Goal: Task Accomplishment & Management: Manage account settings

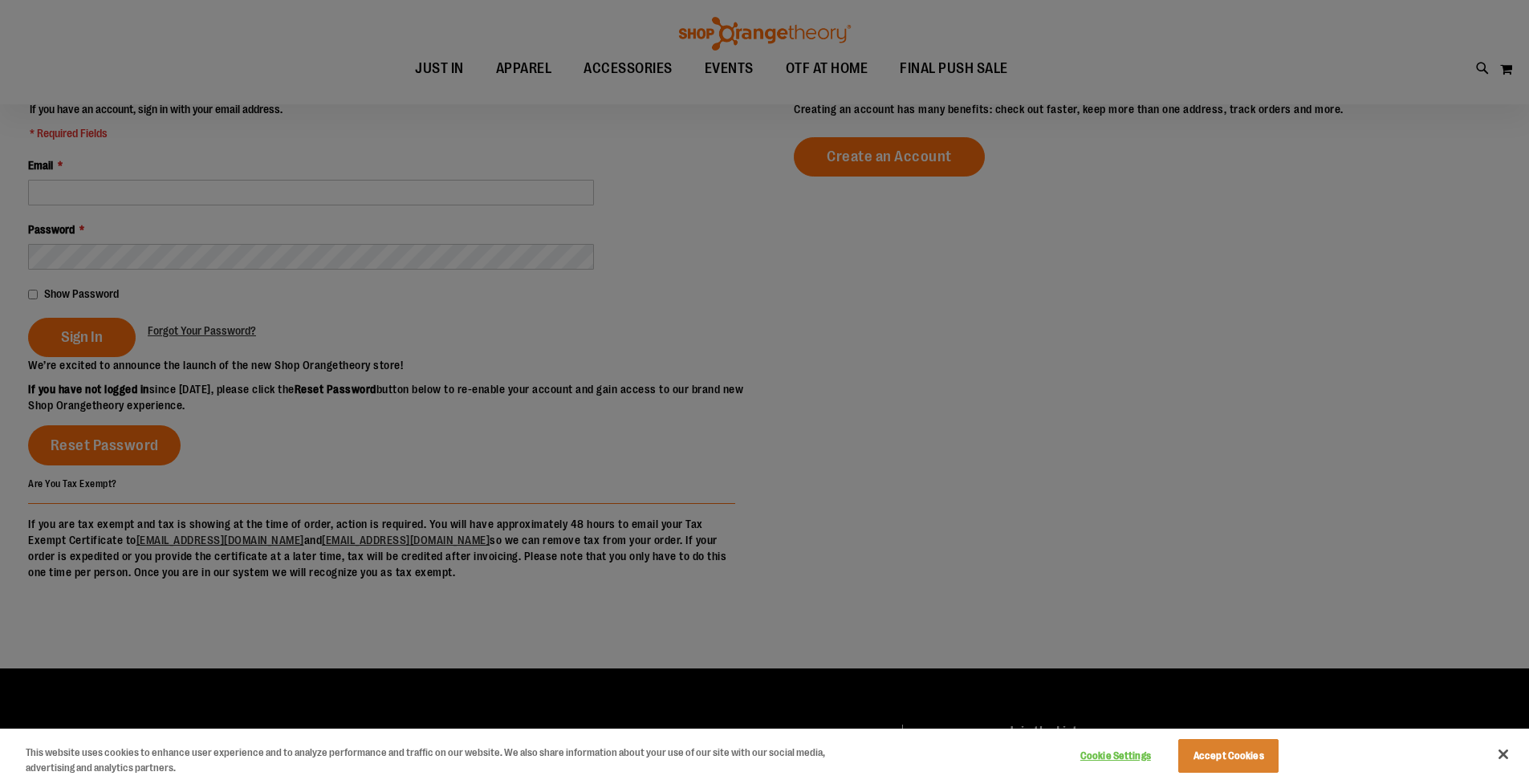
scroll to position [210, 0]
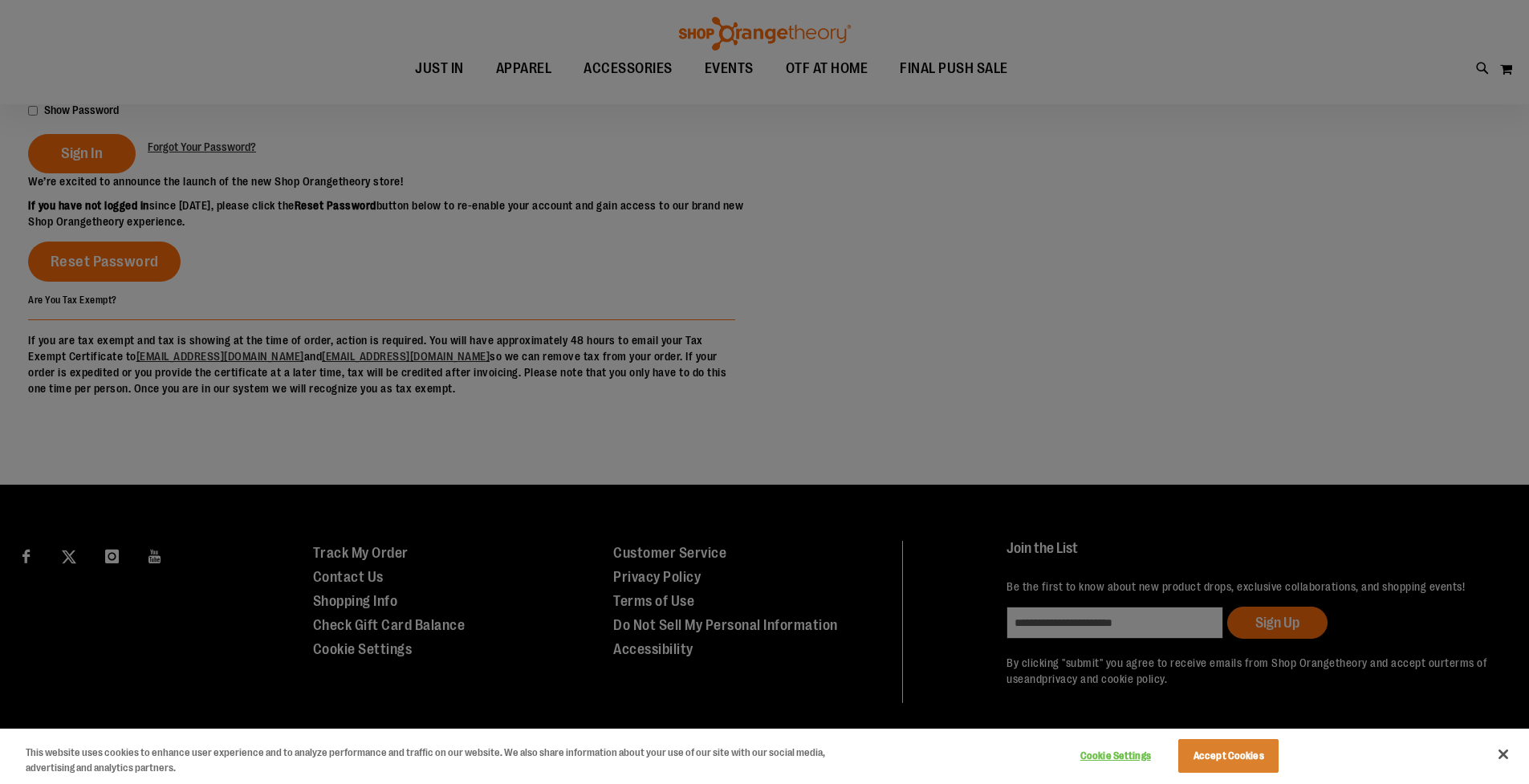
click at [86, 124] on div at bounding box center [764, 392] width 1529 height 784
click at [1262, 752] on button "Accept Cookies" at bounding box center [1229, 756] width 100 height 34
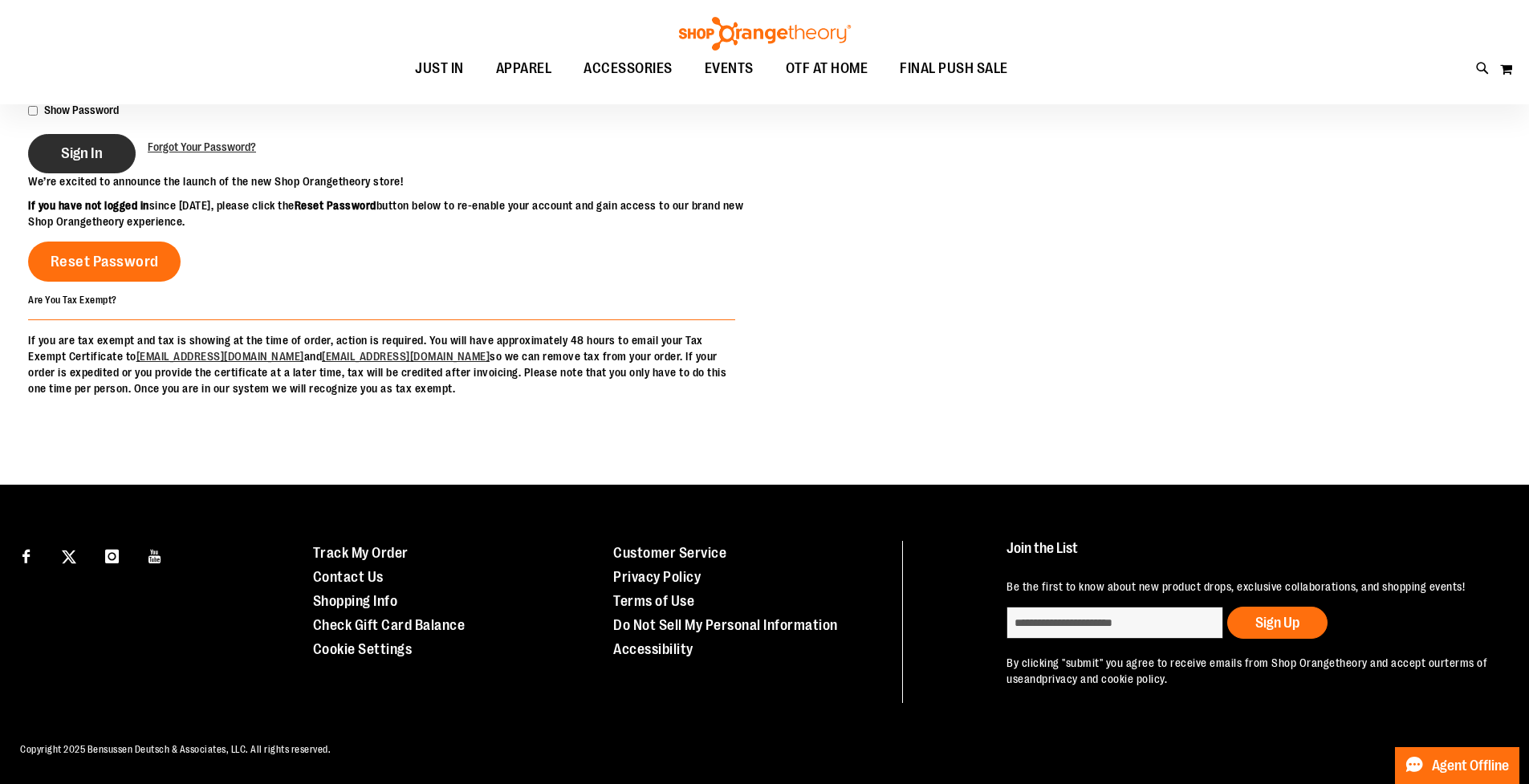
click at [61, 145] on span "Sign In" at bounding box center [82, 154] width 42 height 18
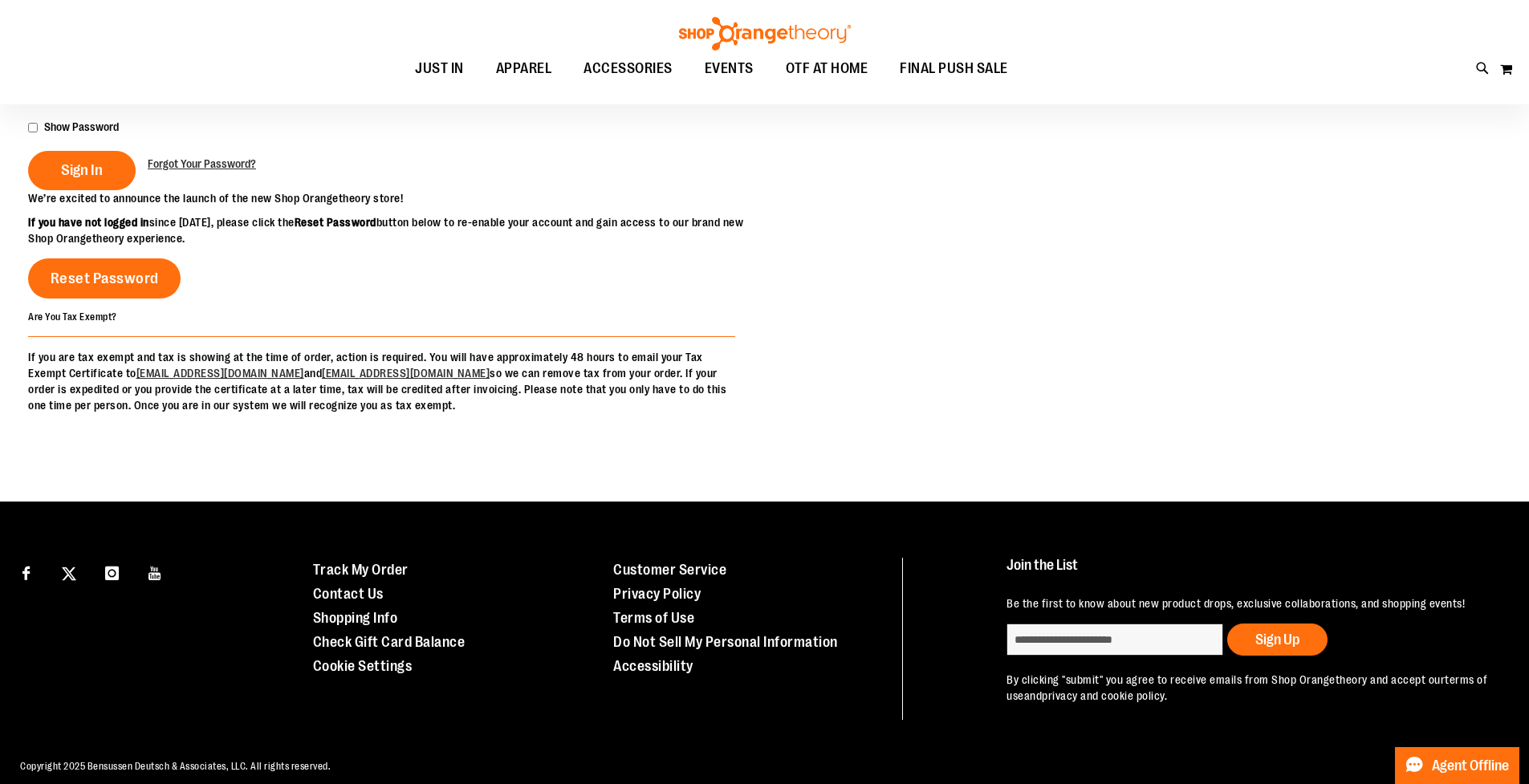
scroll to position [0, 0]
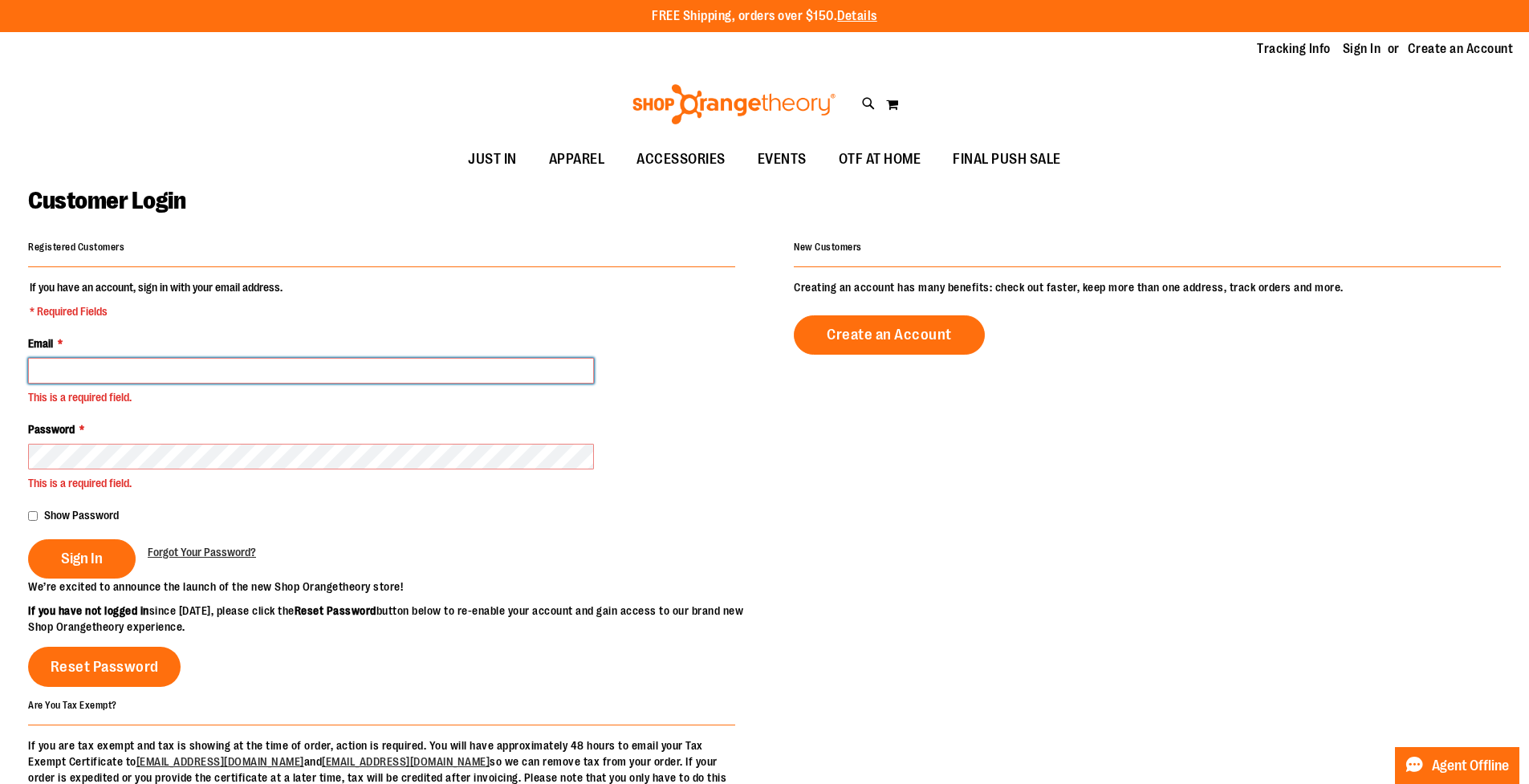
click at [453, 367] on input "Email *" at bounding box center [311, 371] width 566 height 26
click at [384, 359] on input "Email *" at bounding box center [311, 371] width 566 height 26
type input "**********"
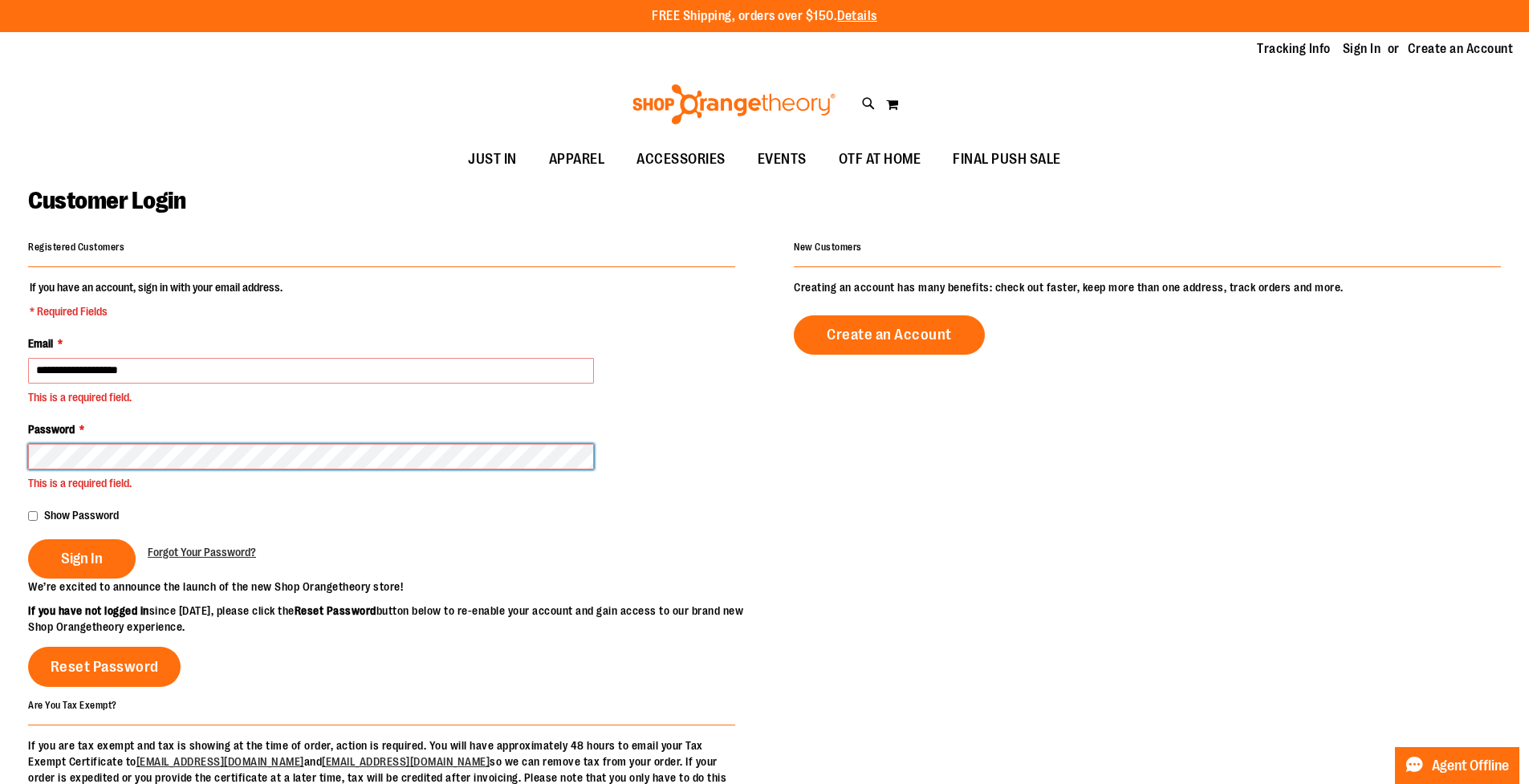
click at [81, 557] on button "Sign In" at bounding box center [82, 558] width 108 height 40
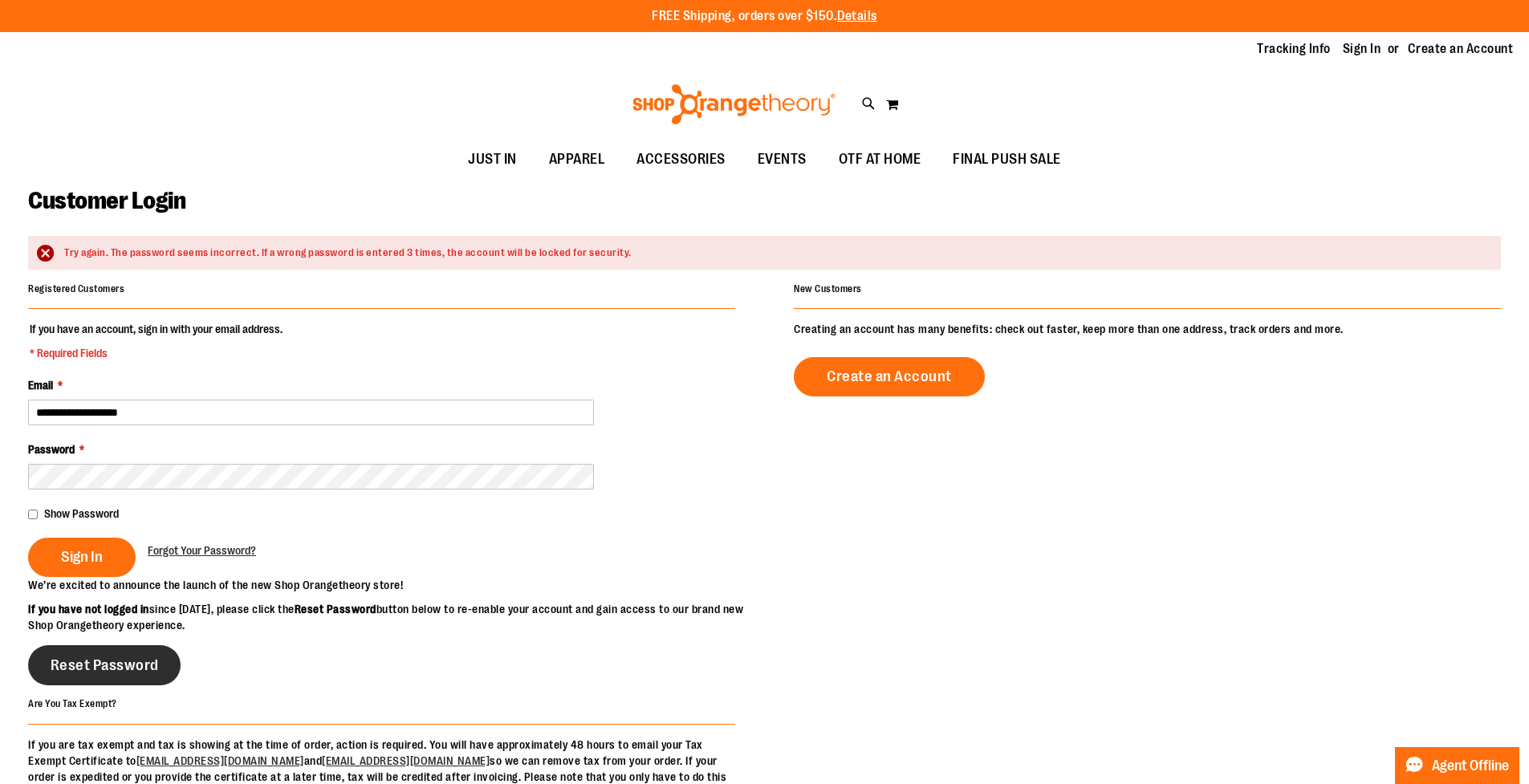
click at [138, 674] on span "Reset Password" at bounding box center [104, 665] width 108 height 18
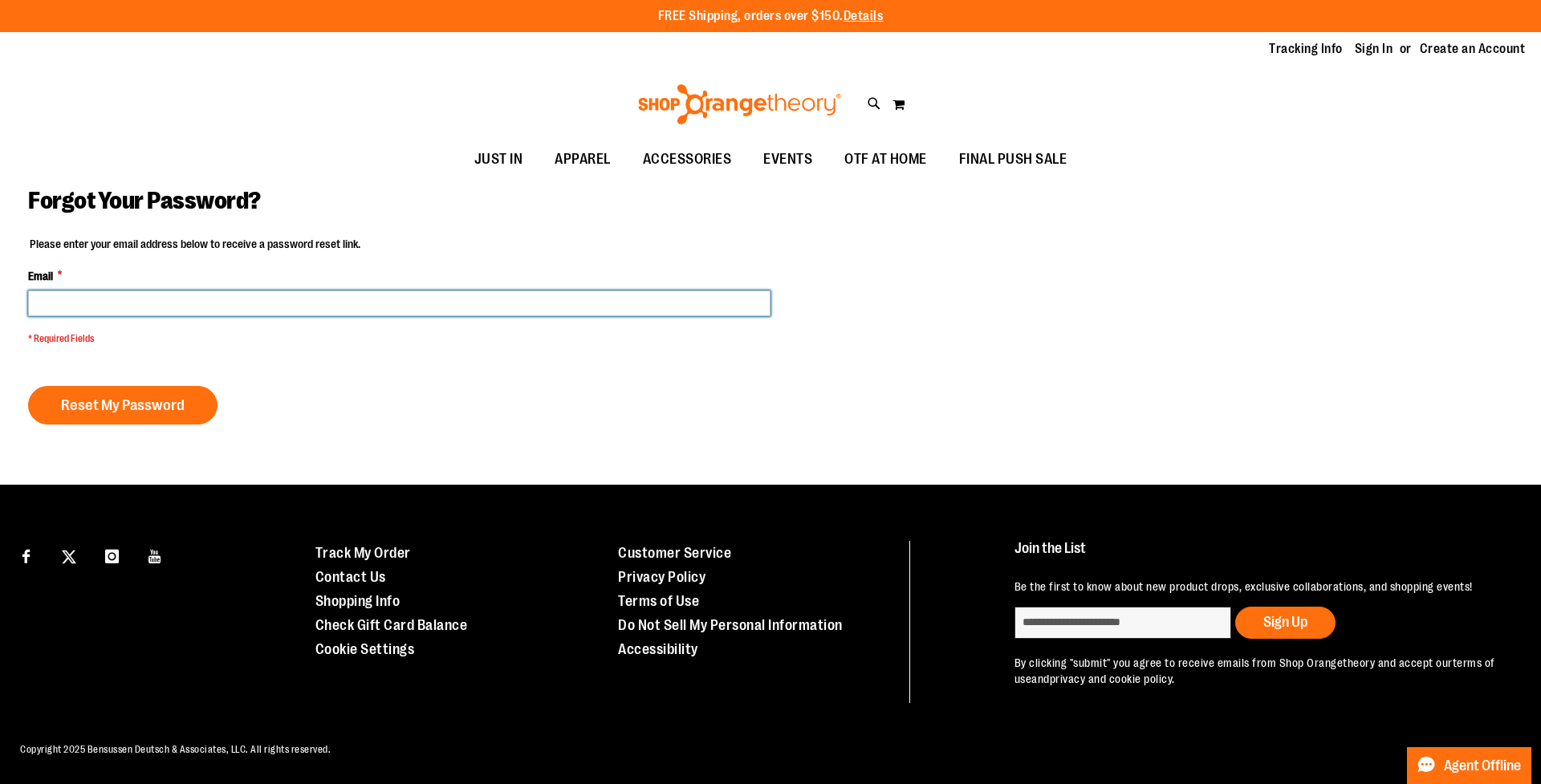
click at [385, 304] on input "Email *" at bounding box center [399, 303] width 742 height 26
type input "**********"
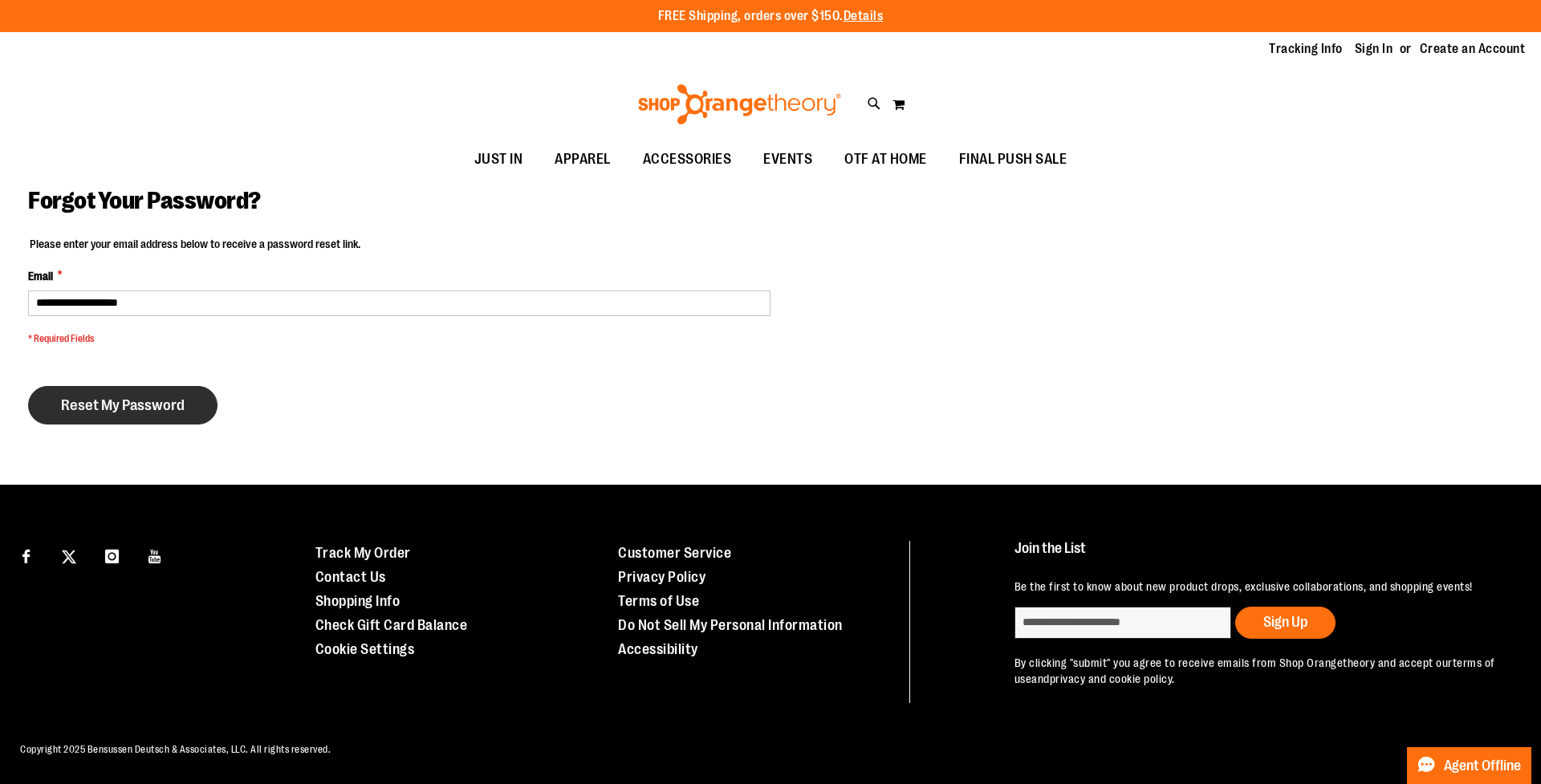
click at [193, 395] on button "Reset My Password" at bounding box center [123, 405] width 189 height 39
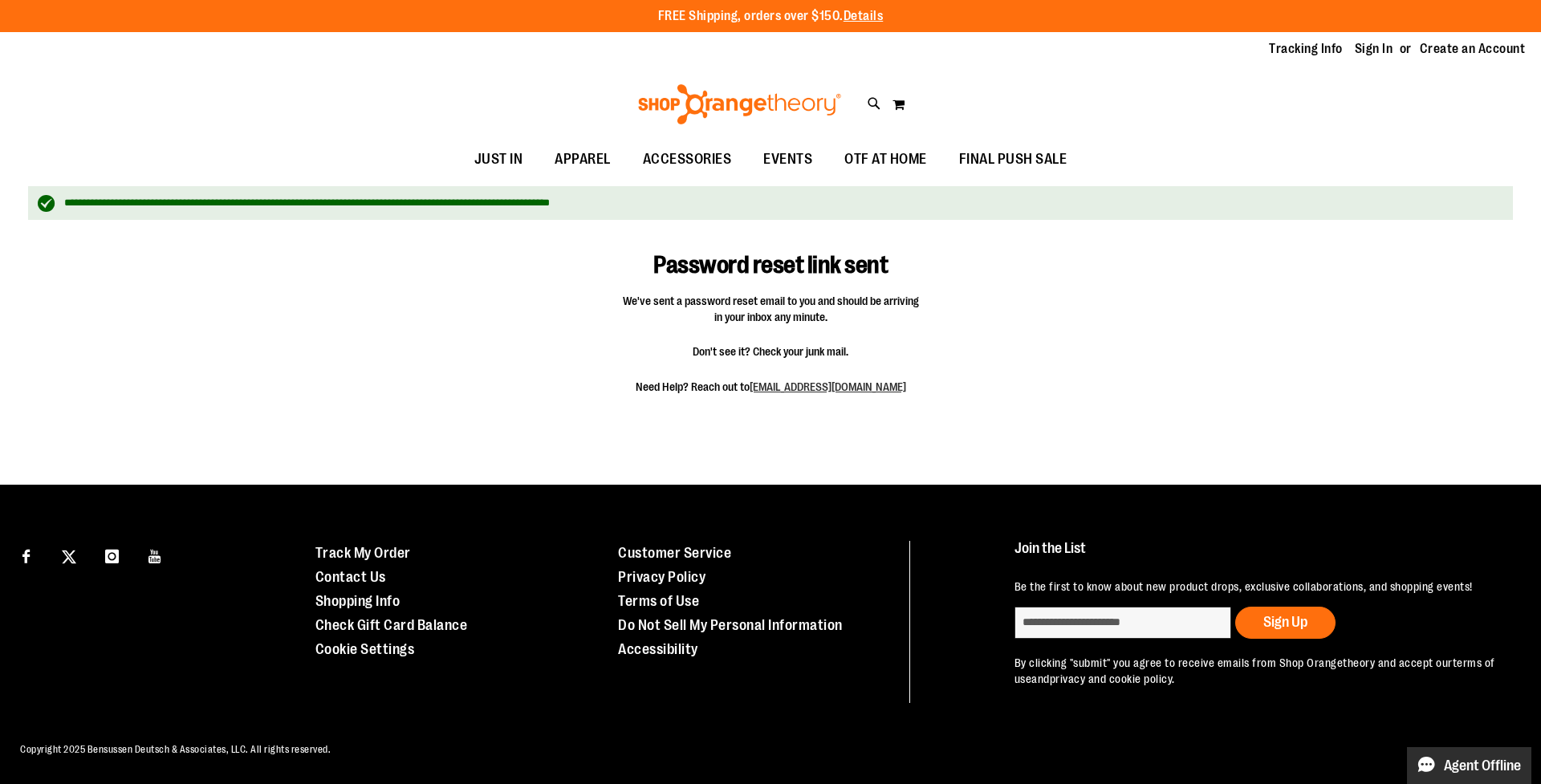
click at [1499, 765] on span "Agent Offline" at bounding box center [1482, 765] width 77 height 15
